Goal: Task Accomplishment & Management: Manage account settings

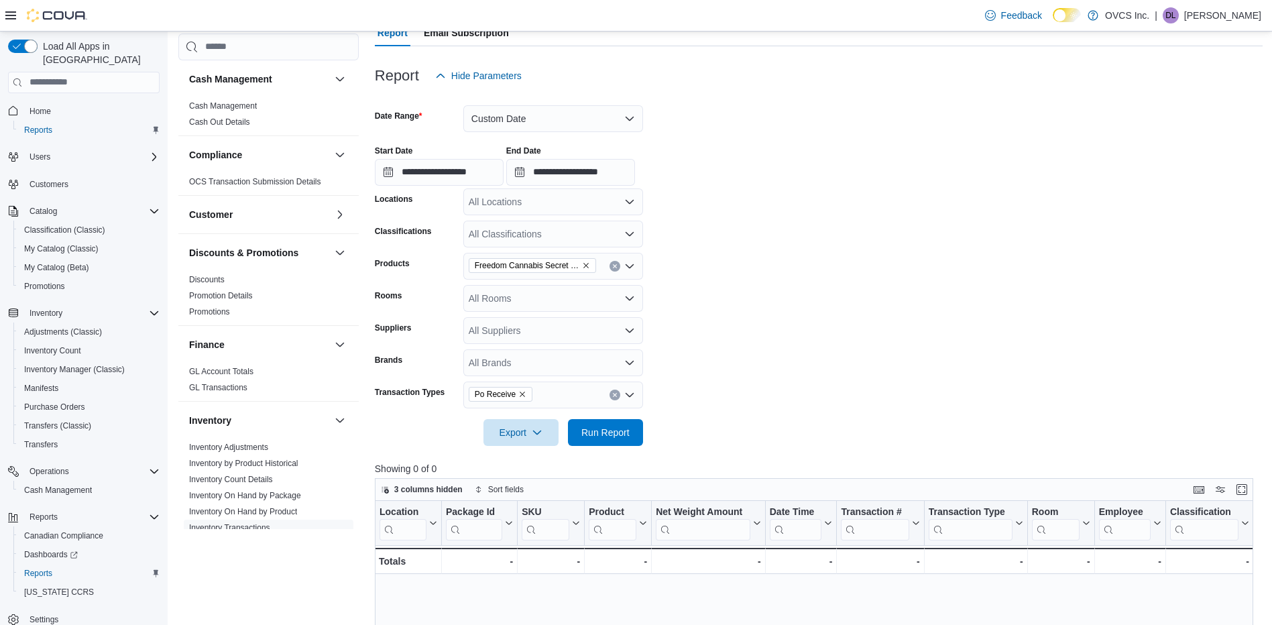
scroll to position [67, 0]
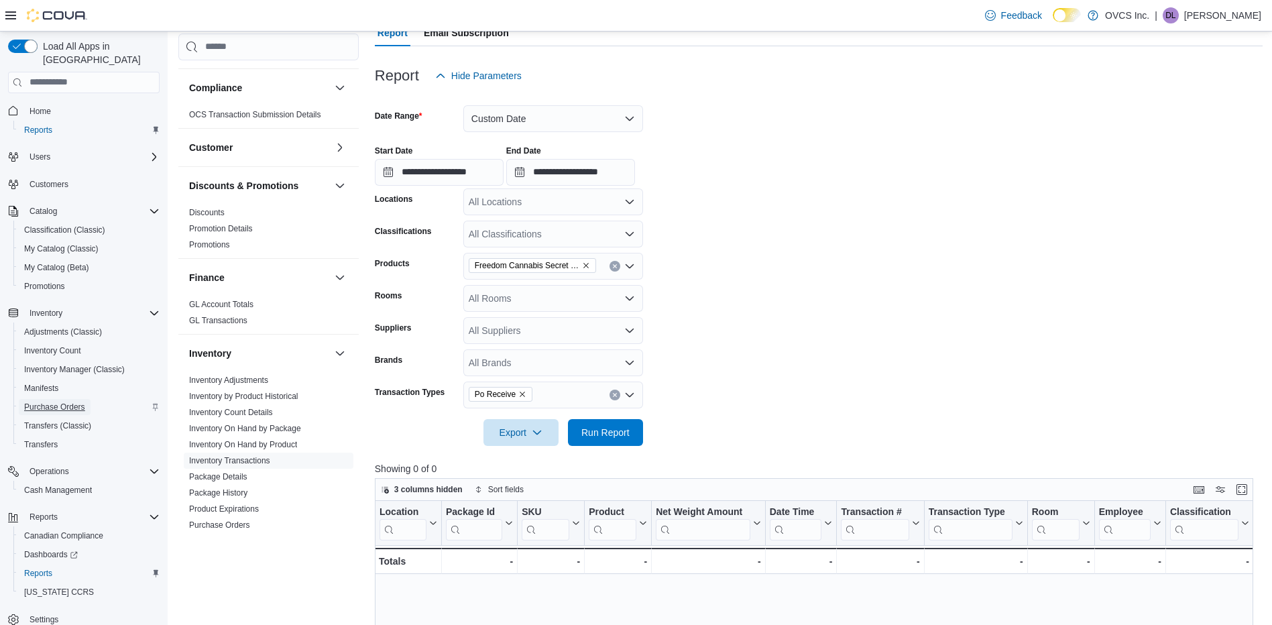
click at [69, 401] on span "Purchase Orders" at bounding box center [54, 406] width 61 height 11
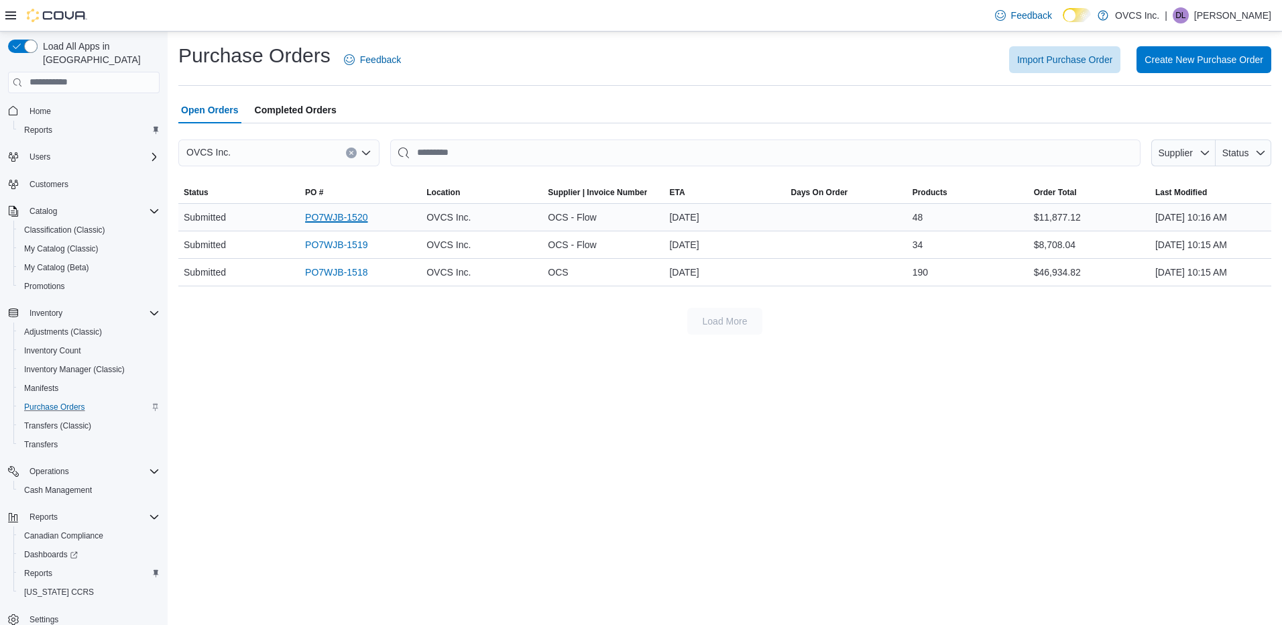
click at [351, 215] on link "PO7WJB-1520" at bounding box center [336, 217] width 62 height 16
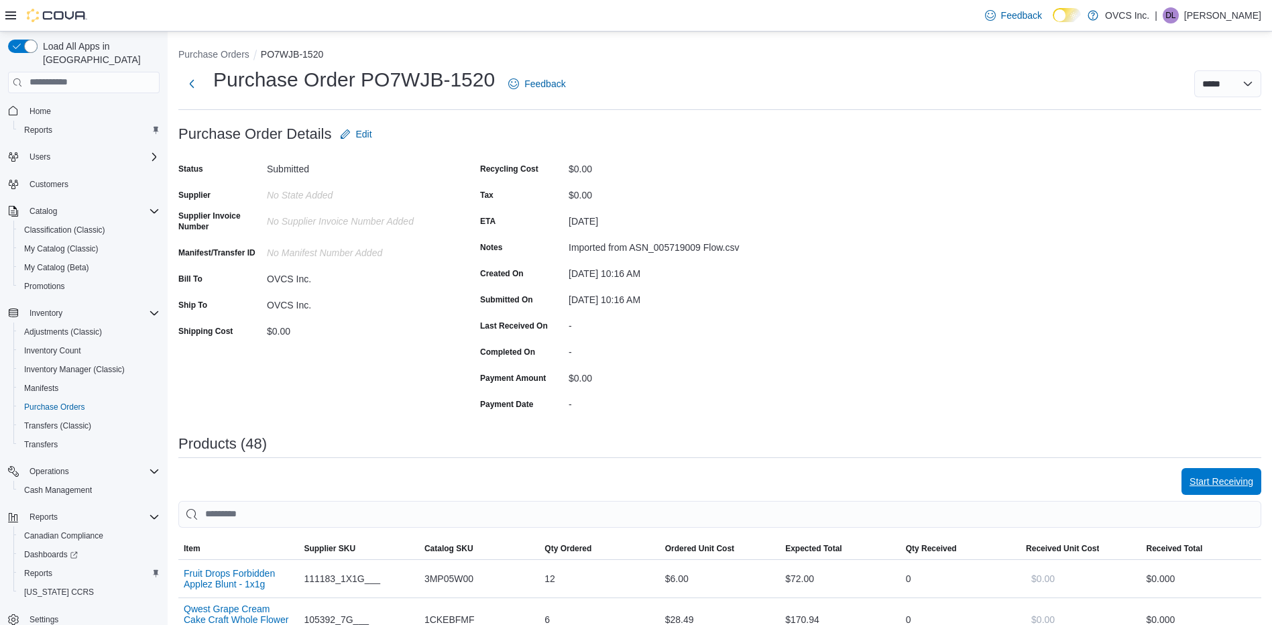
click at [1237, 478] on span "Start Receiving" at bounding box center [1221, 481] width 64 height 13
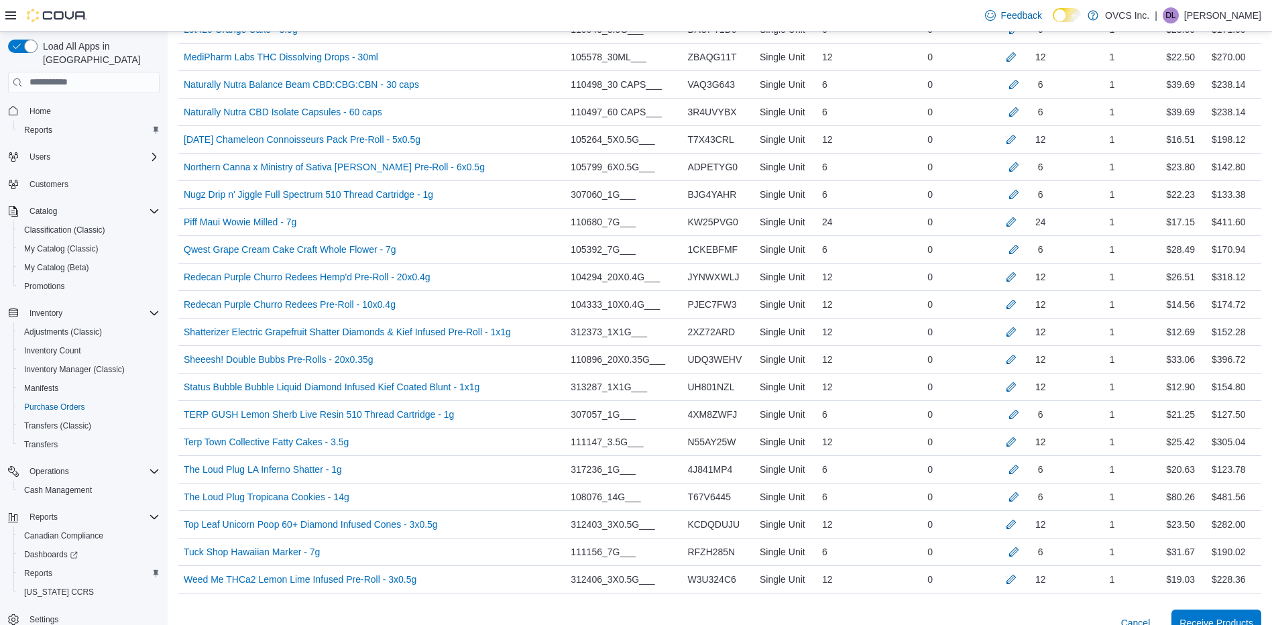
scroll to position [1336, 0]
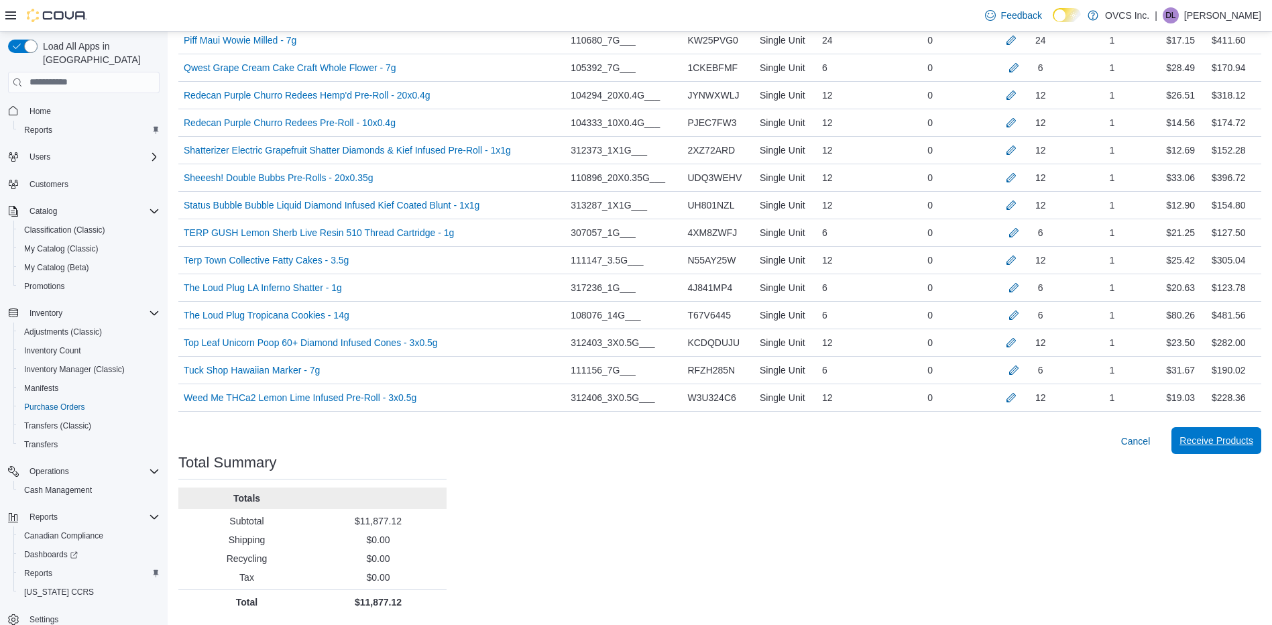
click at [1221, 442] on span "Receive Products" at bounding box center [1216, 440] width 74 height 13
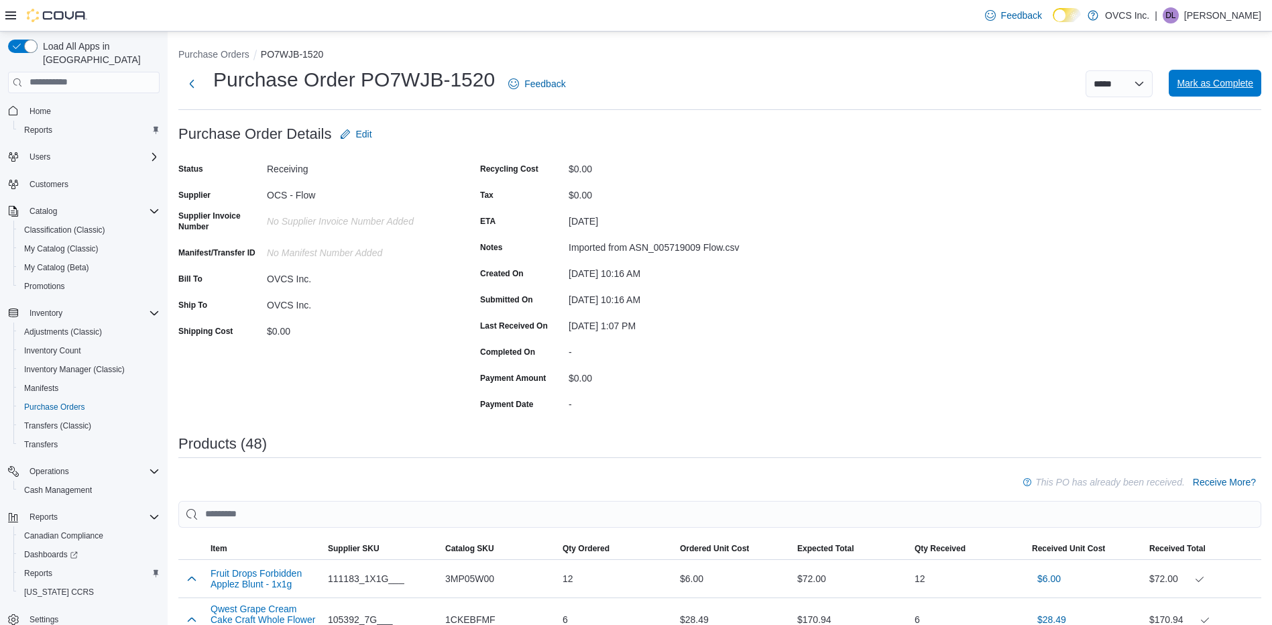
click at [1217, 86] on span "Mark as Complete" at bounding box center [1214, 82] width 76 height 13
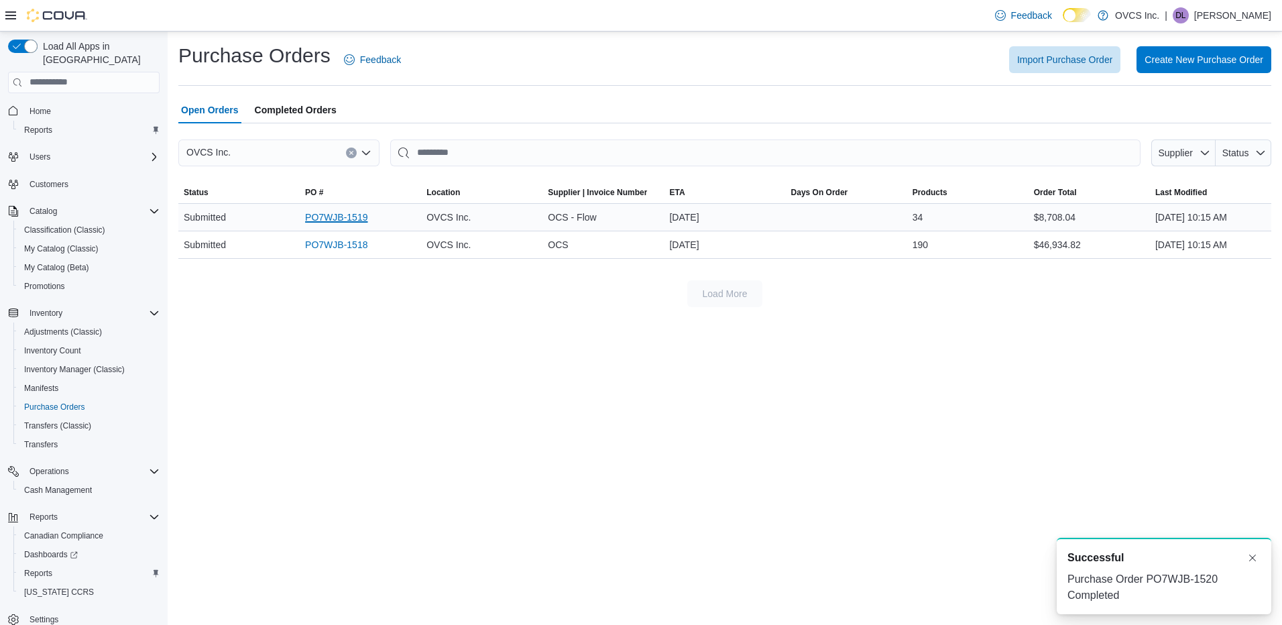
click at [353, 218] on link "PO7WJB-1519" at bounding box center [336, 217] width 62 height 16
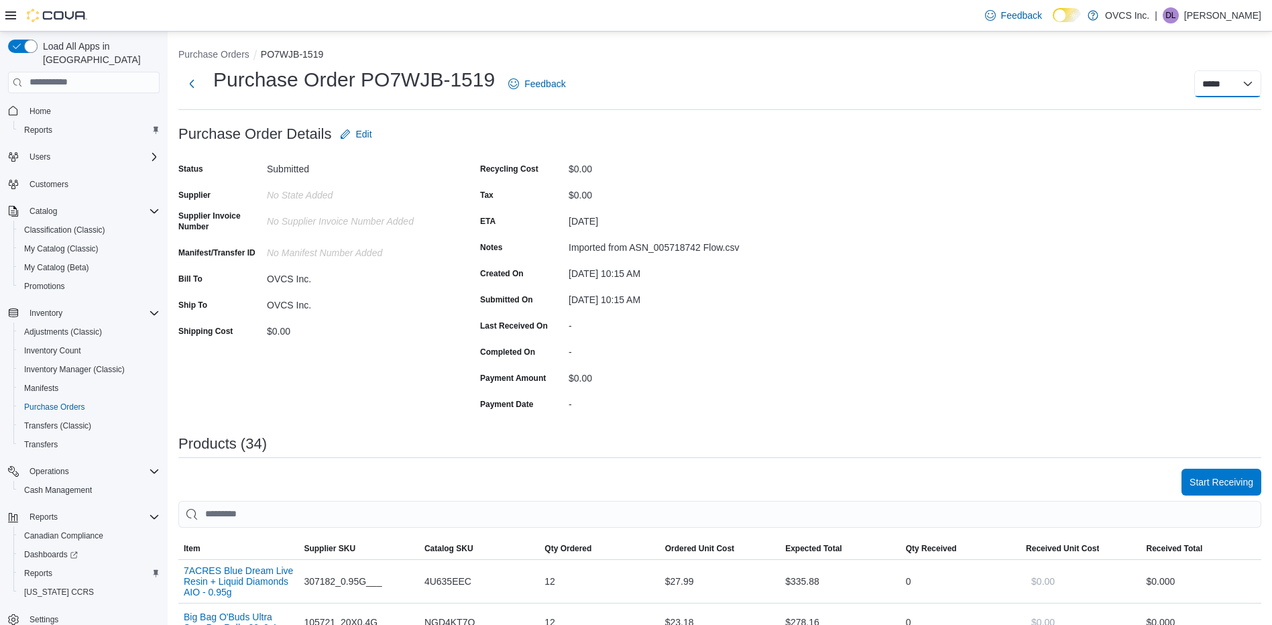
click at [1238, 84] on select "**********" at bounding box center [1227, 83] width 67 height 27
click at [1230, 478] on span "Start Receiving" at bounding box center [1221, 481] width 64 height 13
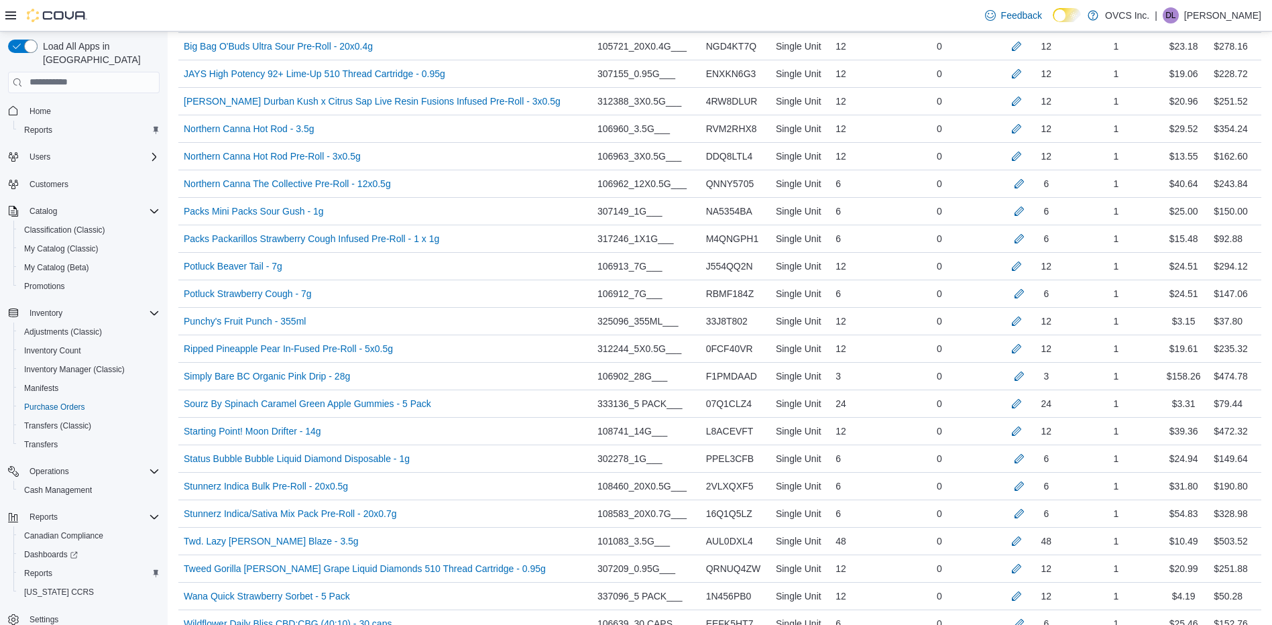
scroll to position [951, 0]
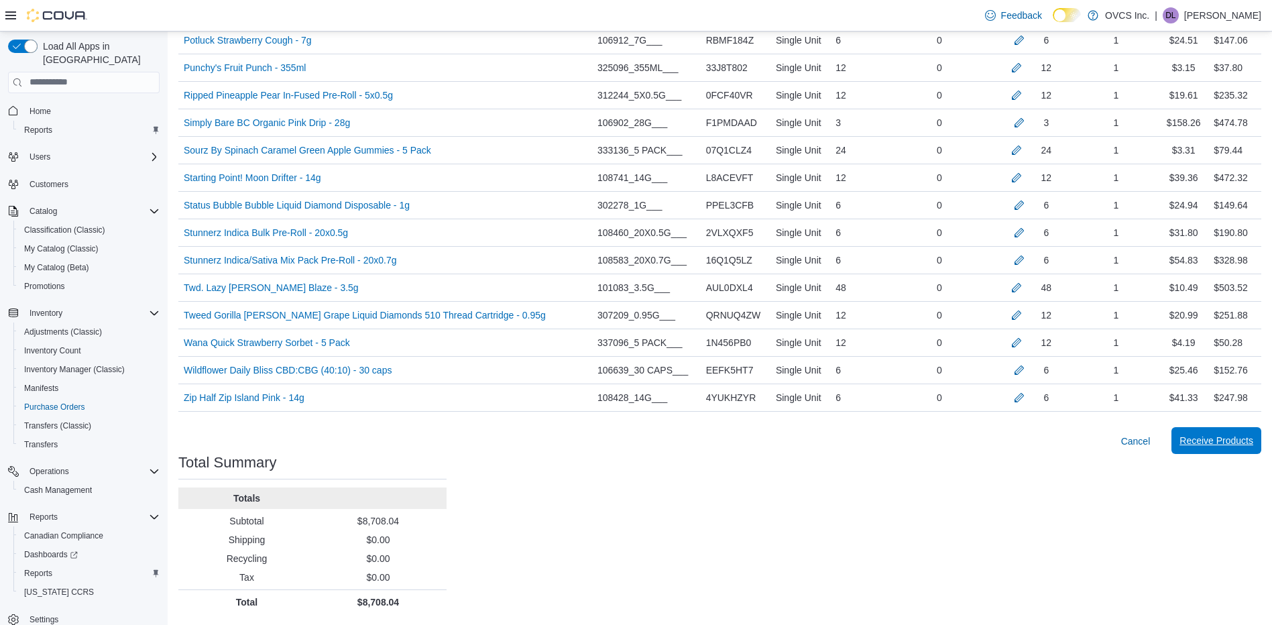
click at [1221, 440] on span "Receive Products" at bounding box center [1216, 440] width 74 height 13
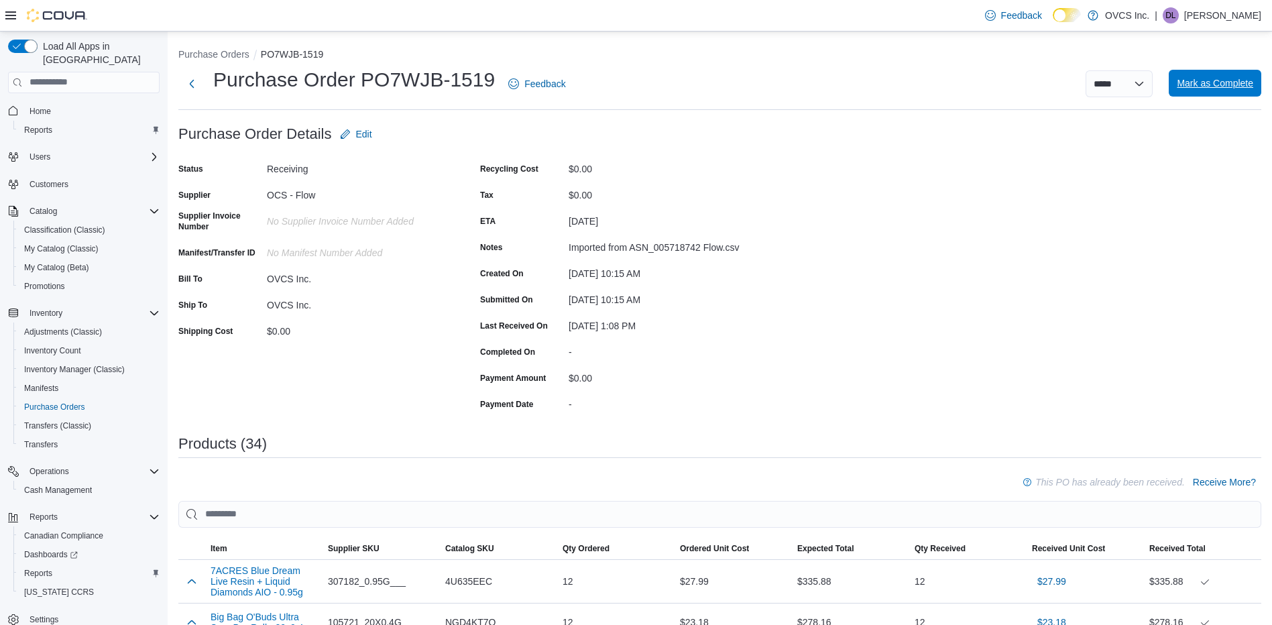
click at [1219, 86] on span "Mark as Complete" at bounding box center [1214, 82] width 76 height 13
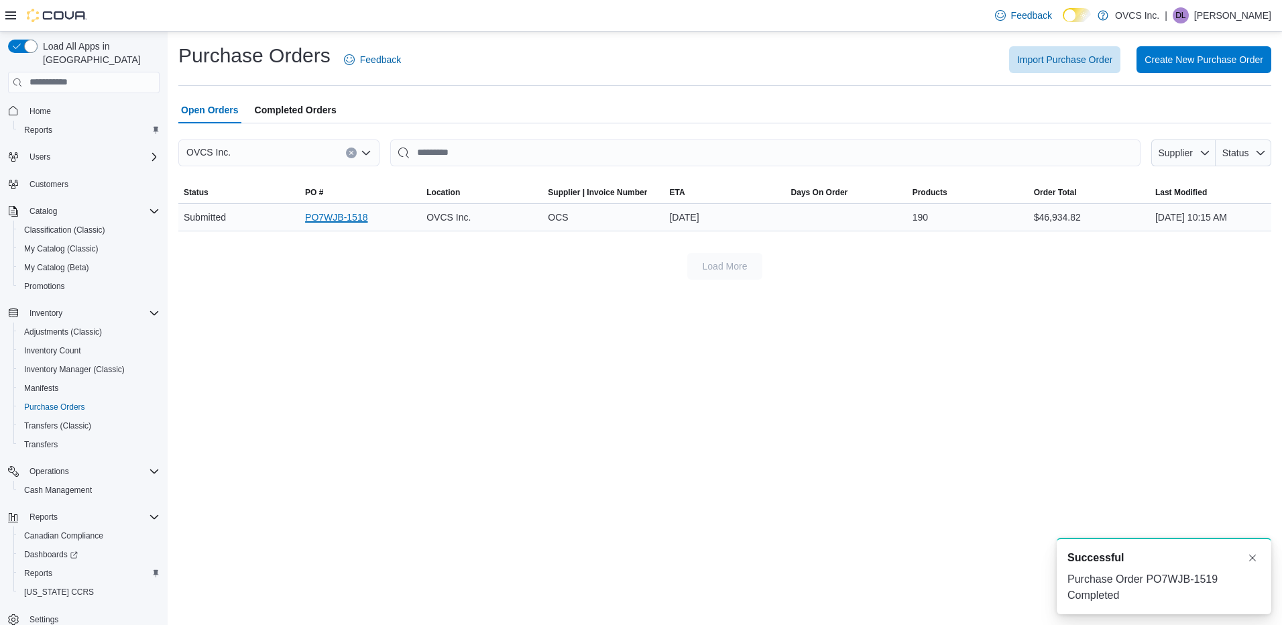
click at [351, 217] on link "PO7WJB-1518" at bounding box center [336, 217] width 62 height 16
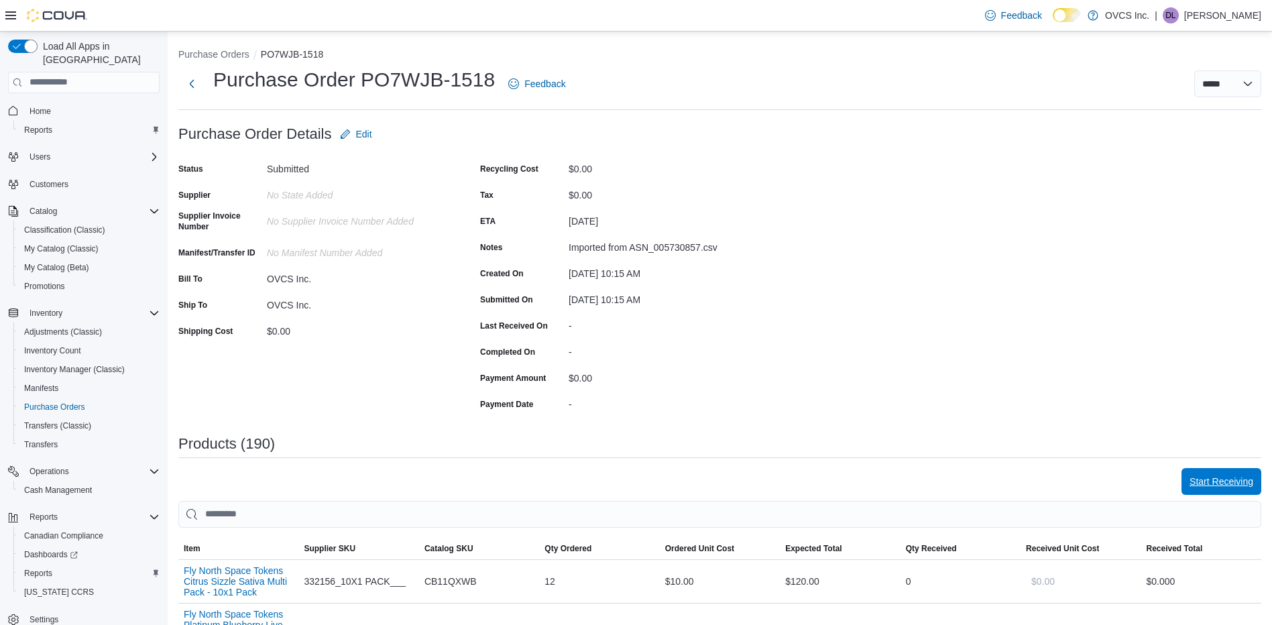
click at [1237, 481] on span "Start Receiving" at bounding box center [1221, 481] width 64 height 13
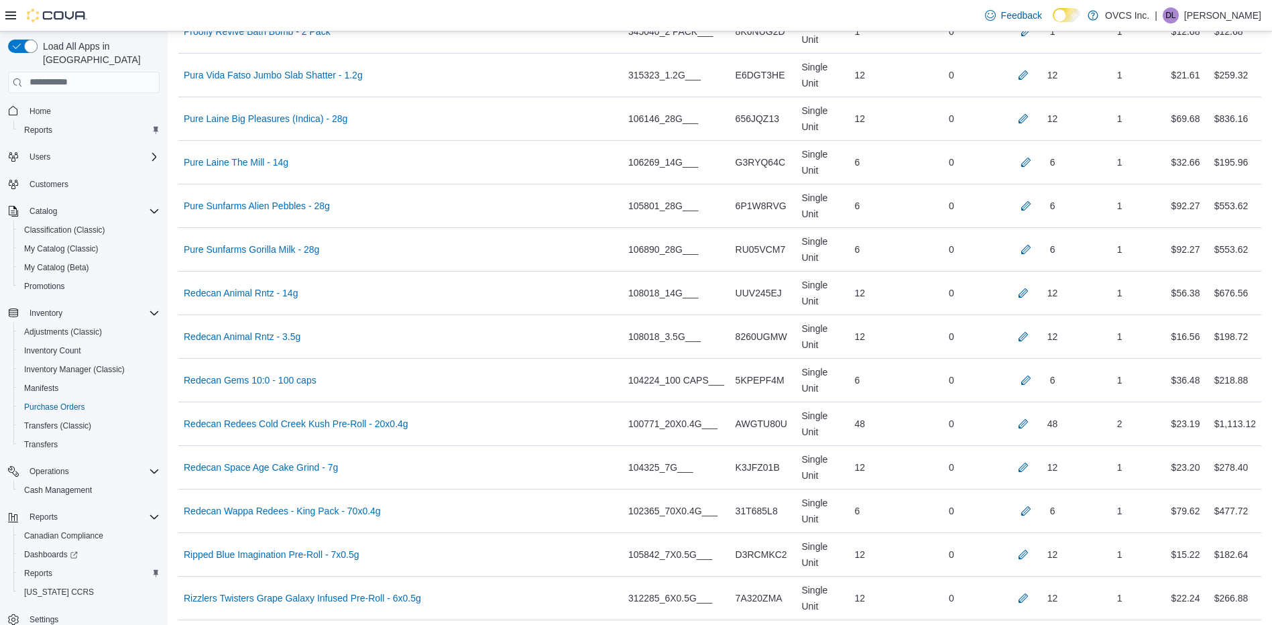
scroll to position [5238, 0]
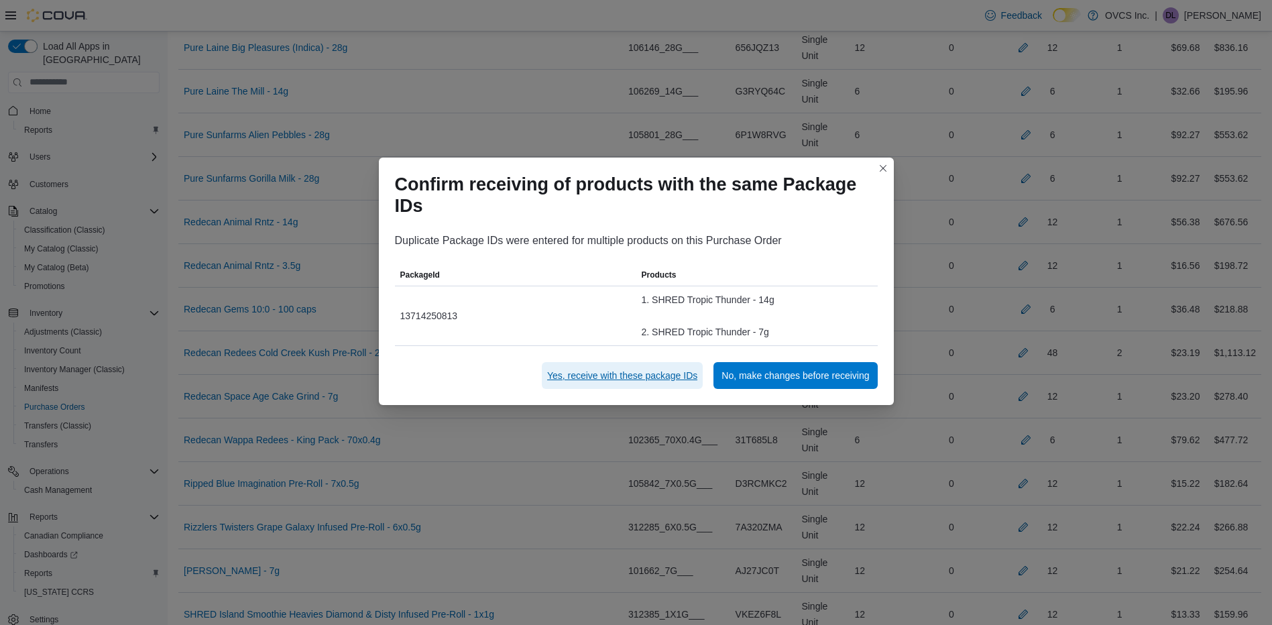
click at [658, 375] on span "Yes, receive with these package IDs" at bounding box center [622, 375] width 150 height 13
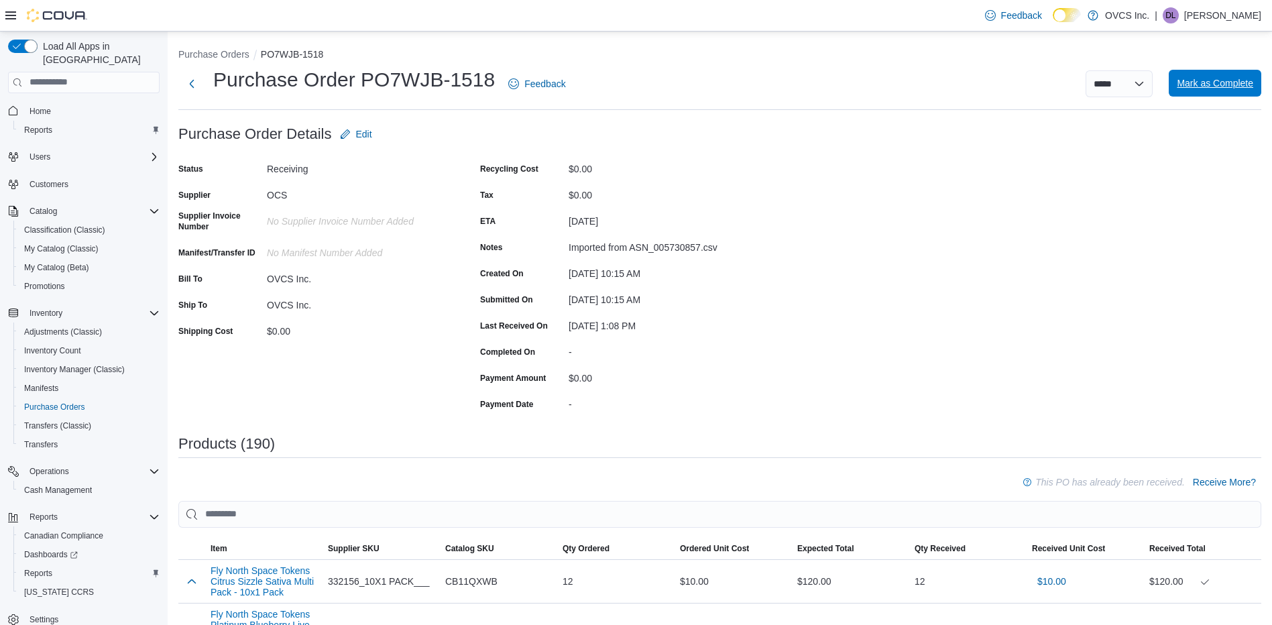
click at [1210, 88] on span "Mark as Complete" at bounding box center [1214, 82] width 76 height 13
